Goal: Navigation & Orientation: Understand site structure

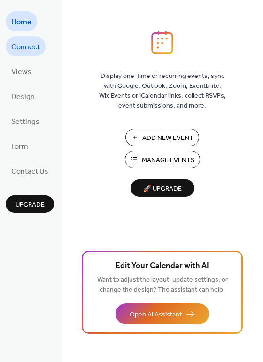
click at [23, 51] on span "Connect" at bounding box center [25, 47] width 29 height 15
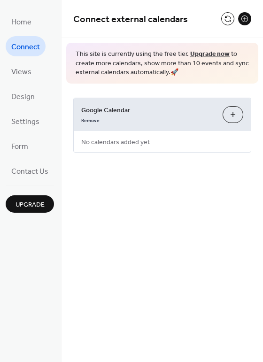
click at [145, 142] on span "No calendars added yet" at bounding box center [116, 142] width 84 height 21
click at [231, 113] on button "Choose Calendars" at bounding box center [233, 114] width 21 height 17
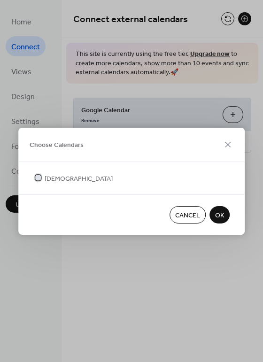
click at [36, 177] on div at bounding box center [38, 178] width 6 height 6
click at [125, 138] on div "Choose Calendars" at bounding box center [131, 145] width 226 height 34
click at [38, 176] on div at bounding box center [38, 178] width 6 height 6
click at [186, 213] on span "Cancel" at bounding box center [187, 216] width 25 height 10
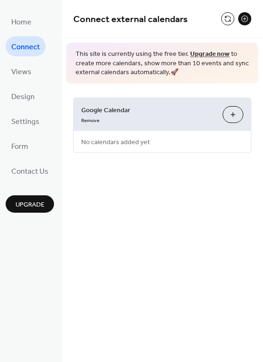
click at [201, 54] on link "Upgrade now" at bounding box center [209, 54] width 39 height 13
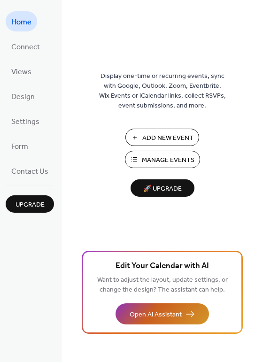
click at [180, 313] on span "Open AI Assistant" at bounding box center [156, 315] width 52 height 10
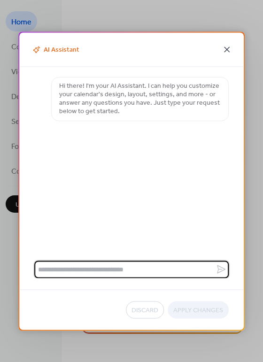
click at [228, 49] on icon at bounding box center [226, 49] width 11 height 11
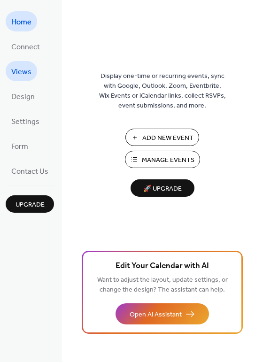
click at [22, 71] on span "Views" at bounding box center [21, 72] width 20 height 15
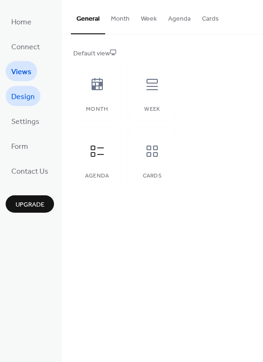
click at [21, 97] on span "Design" at bounding box center [22, 97] width 23 height 15
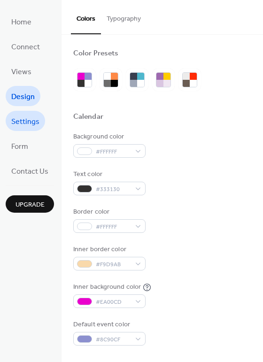
click at [24, 118] on span "Settings" at bounding box center [25, 122] width 28 height 15
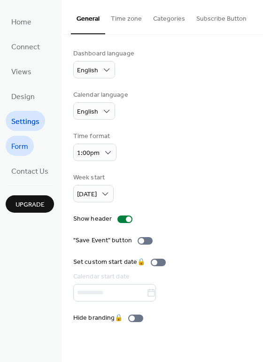
click at [22, 147] on span "Form" at bounding box center [19, 147] width 17 height 15
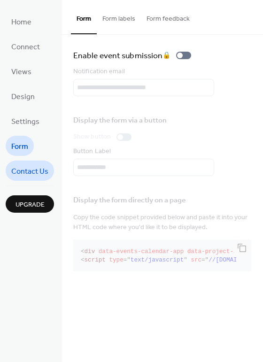
click at [29, 169] on span "Contact Us" at bounding box center [29, 171] width 37 height 15
